Goal: Task Accomplishment & Management: Use online tool/utility

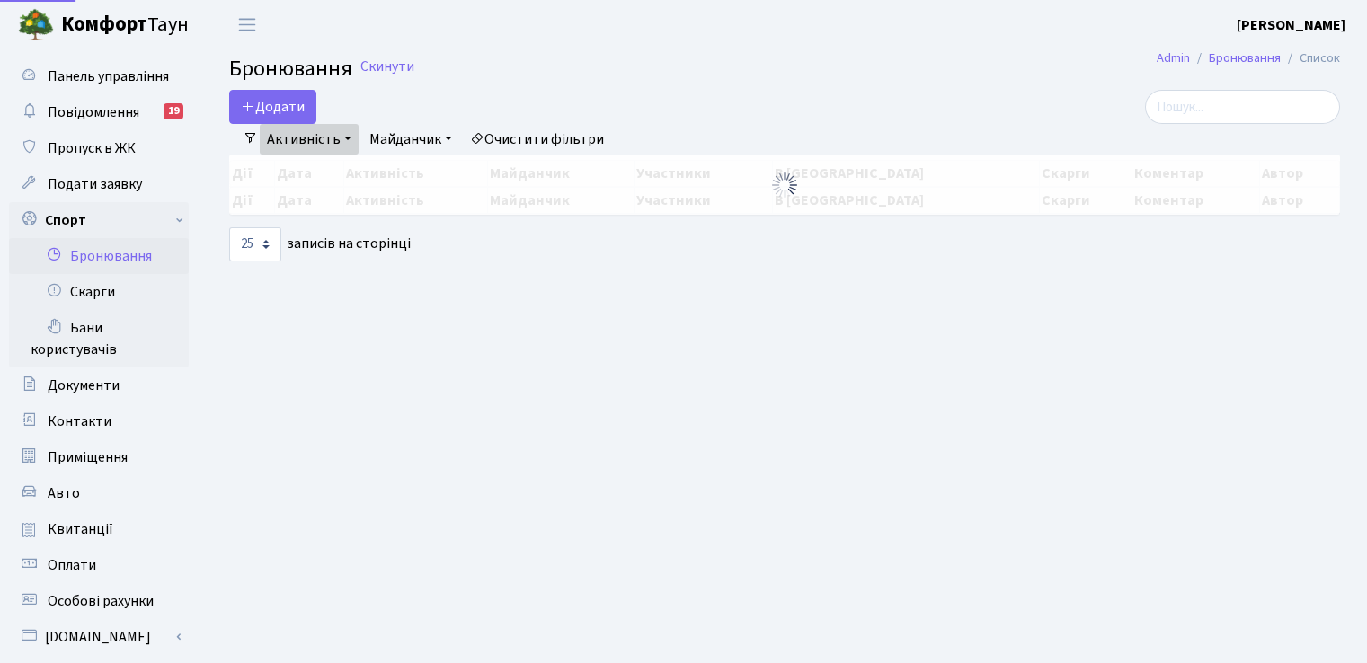
select select "25"
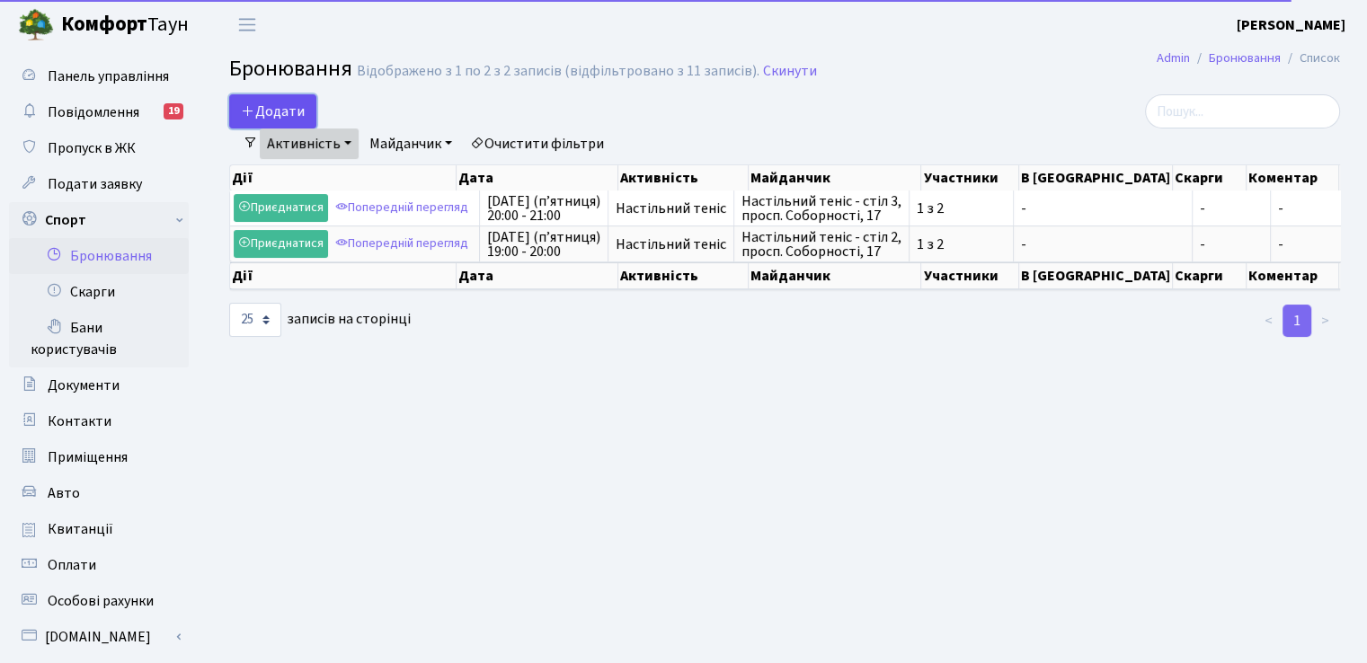
click at [280, 102] on button "Додати" at bounding box center [272, 111] width 87 height 34
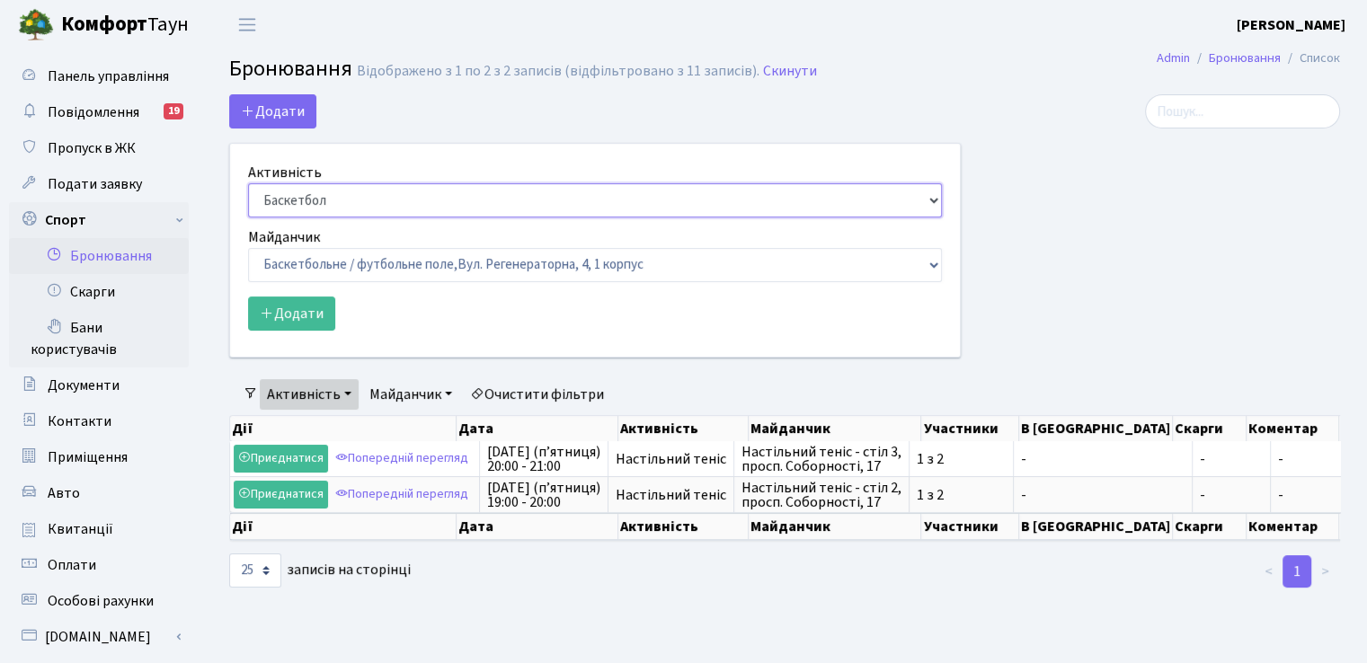
click at [920, 196] on select "Баскетбол Волейбол Йога Катання на роликах Настільний теніс Теніс Футбол Фітнес" at bounding box center [595, 200] width 694 height 34
select select "7"
click at [248, 183] on select "Баскетбол Волейбол Йога Катання на роликах Настільний теніс Теніс Футбол Фітнес" at bounding box center [595, 200] width 694 height 34
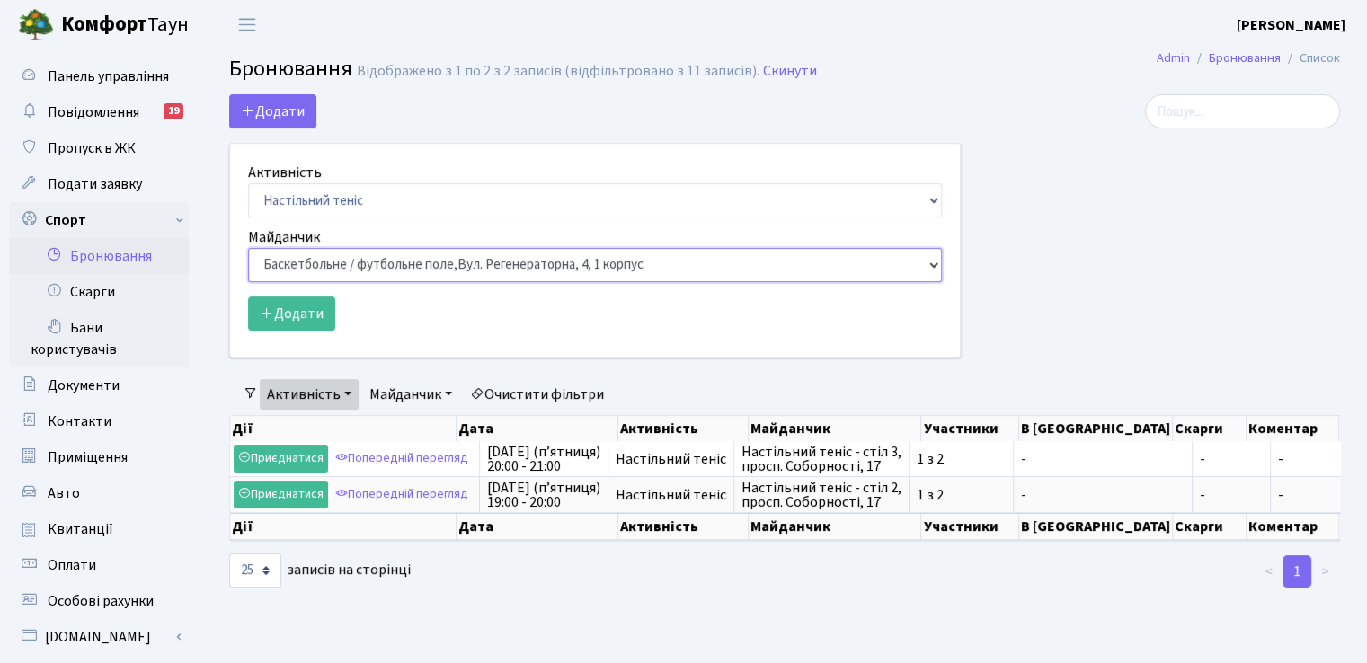
click at [367, 269] on select "Баскетбольне / футбольне поле, Вул. Регенераторна, 4, 1 корпус Баскетбольне пол…" at bounding box center [595, 265] width 694 height 34
select select "13"
click at [248, 248] on select "Баскетбольне / футбольне поле, Вул. Регенераторна, 4, 1 корпус Баскетбольне пол…" at bounding box center [595, 265] width 694 height 34
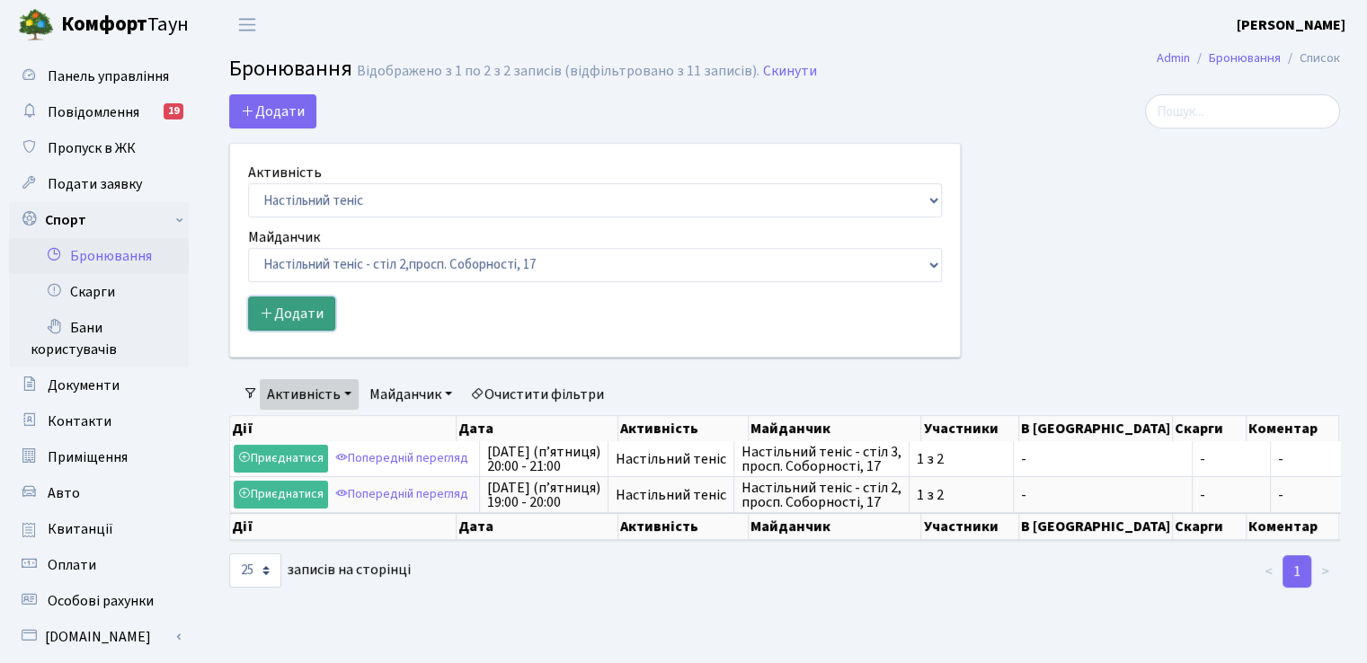
click at [291, 304] on button "Додати" at bounding box center [291, 314] width 87 height 34
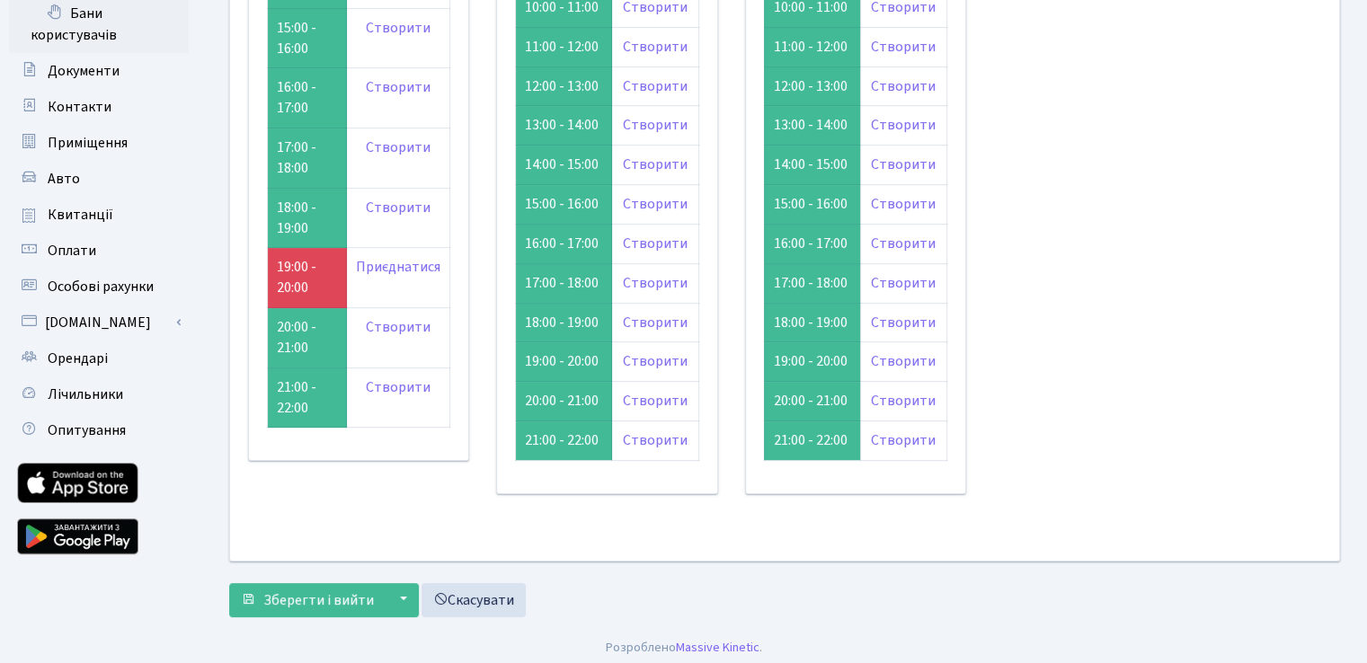
scroll to position [318, 0]
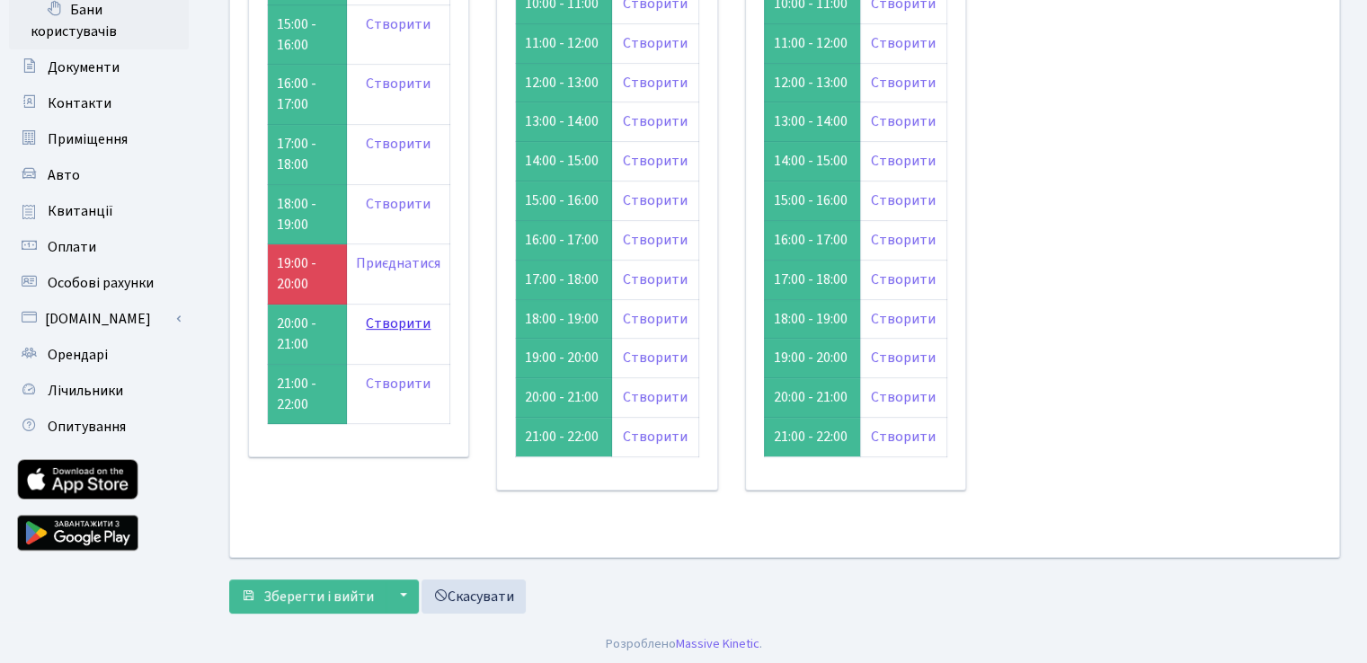
click at [385, 321] on link "Створити" at bounding box center [398, 324] width 65 height 20
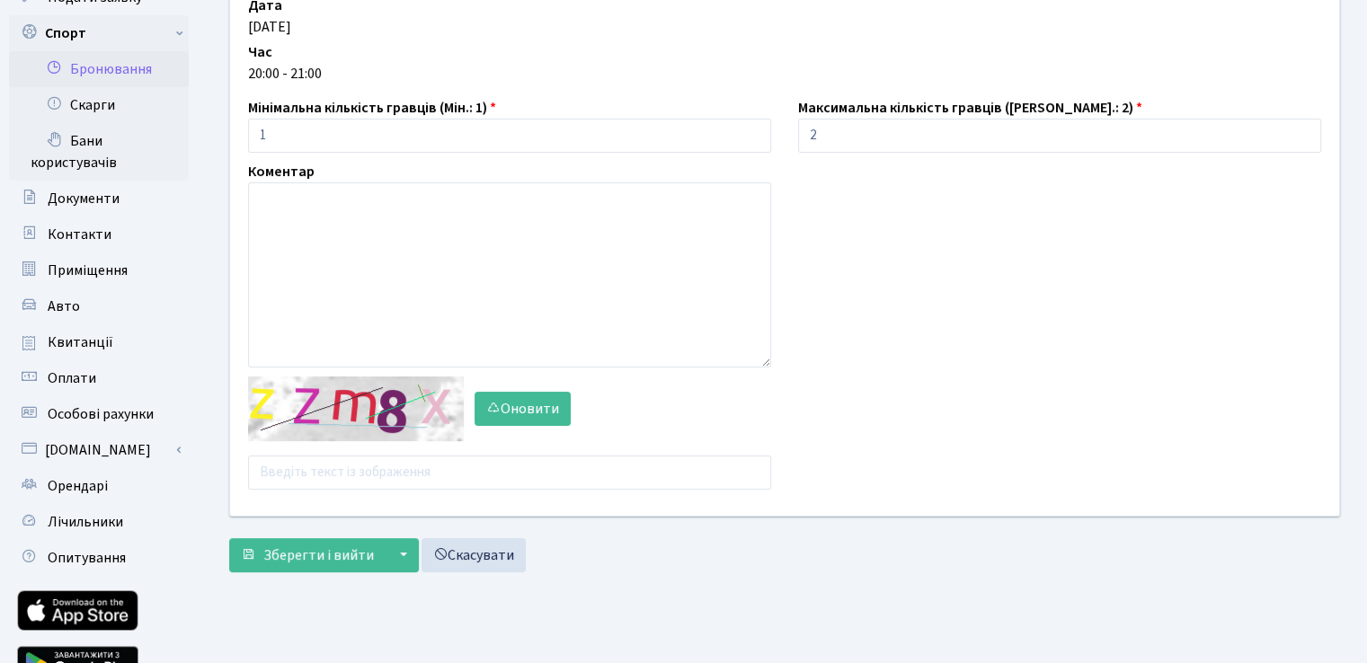
scroll to position [209, 0]
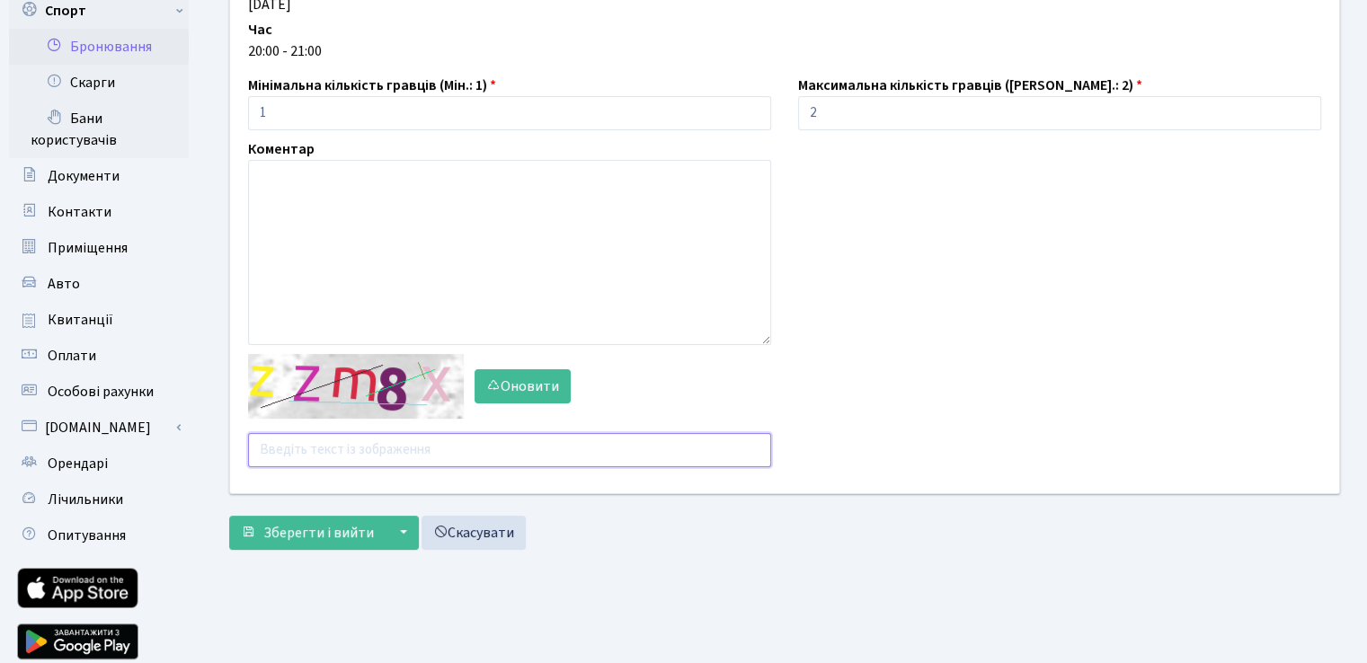
click at [309, 448] on input "text" at bounding box center [509, 450] width 523 height 34
type input "п"
type input "gpuxf"
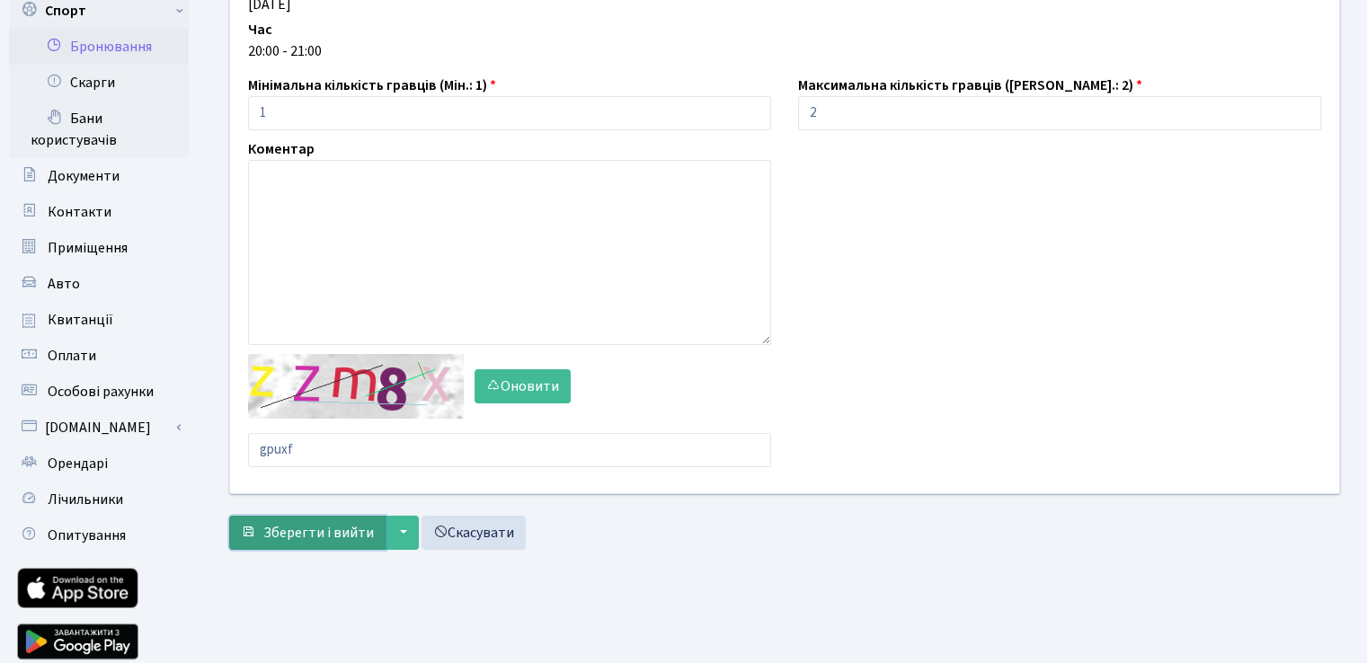
click at [326, 523] on span "Зберегти і вийти" at bounding box center [318, 533] width 111 height 20
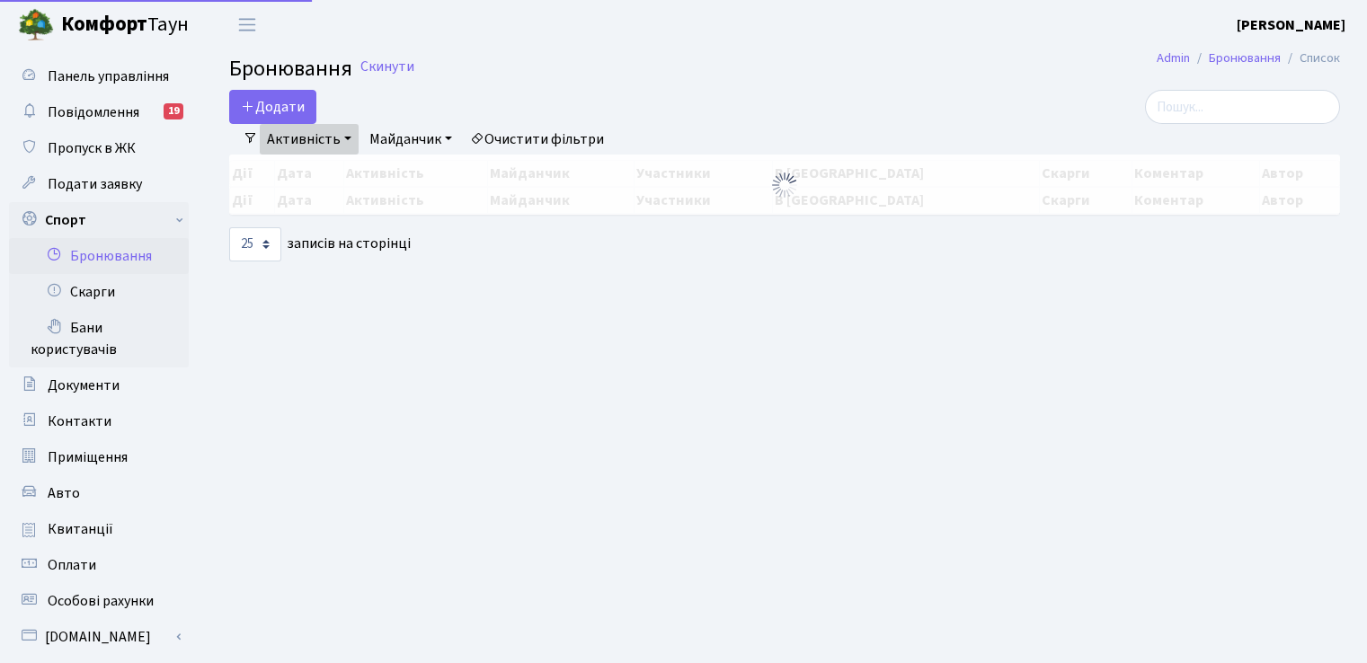
select select "25"
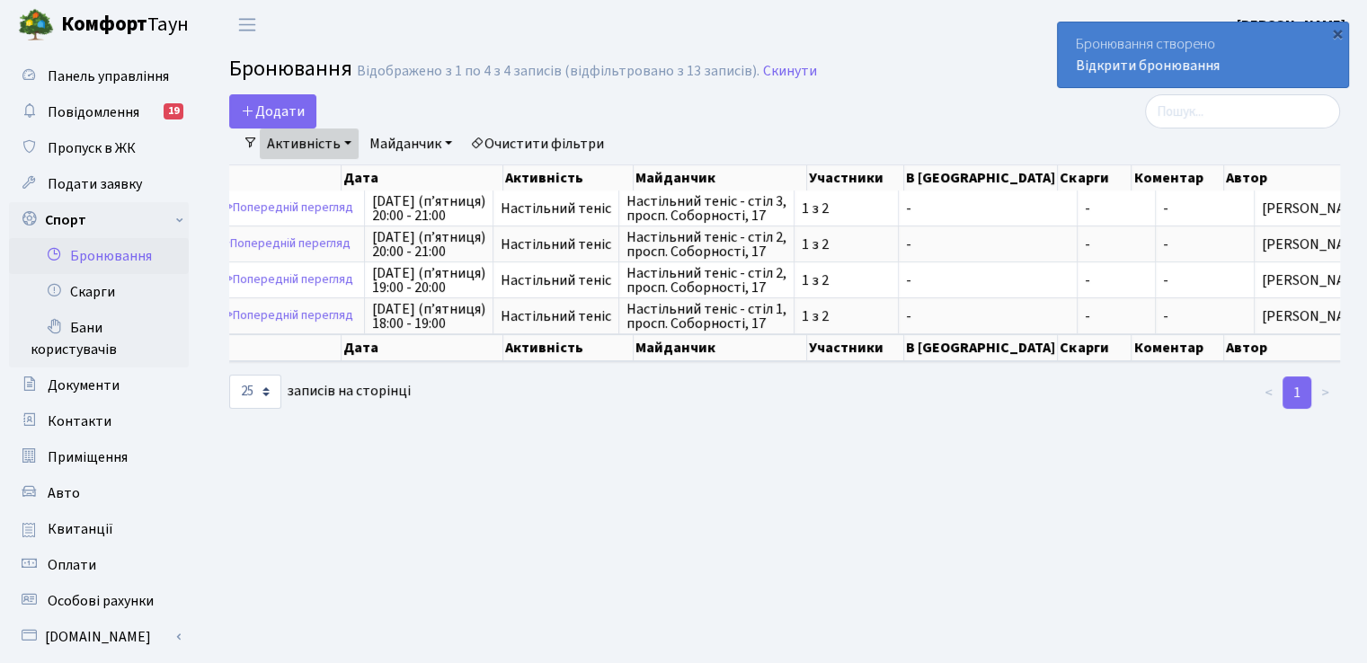
scroll to position [0, 95]
